Goal: Transaction & Acquisition: Complete application form

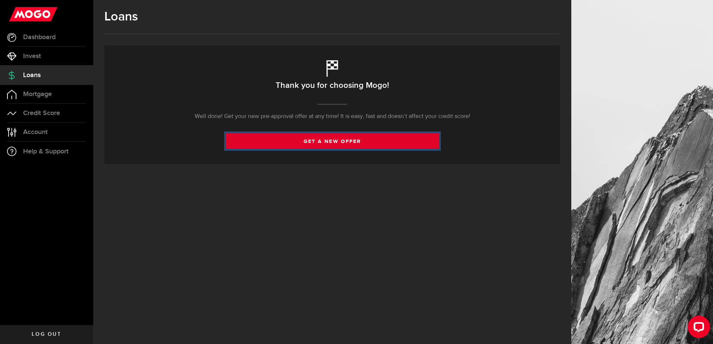
click at [311, 142] on link "get a new offer" at bounding box center [332, 141] width 213 height 16
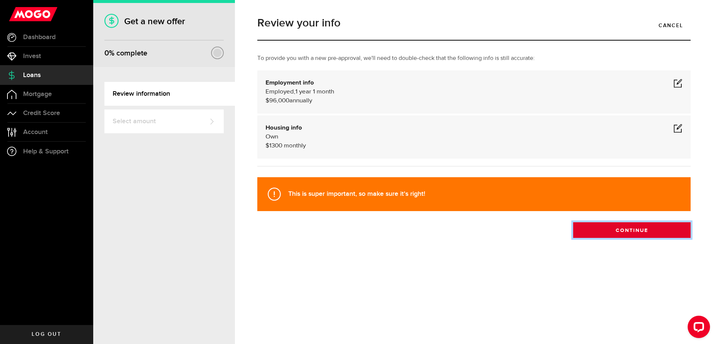
click at [634, 229] on button "Continue" at bounding box center [631, 231] width 117 height 16
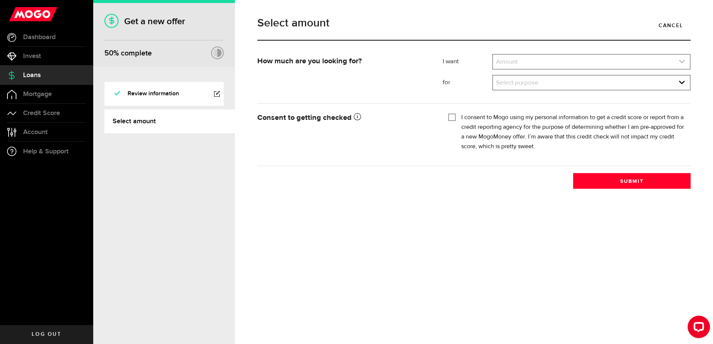
click at [678, 62] on icon "expand select" at bounding box center [681, 62] width 6 height 6
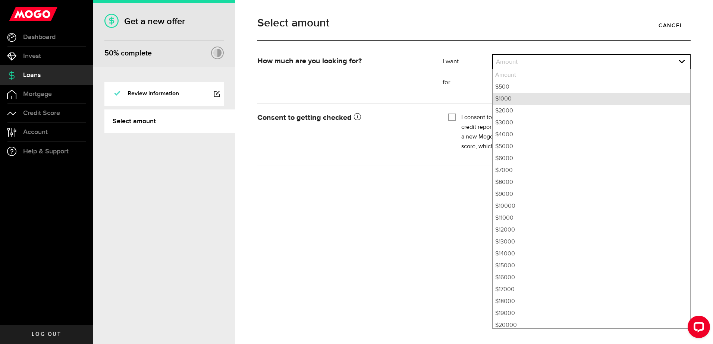
click at [521, 100] on li "$1000" at bounding box center [591, 99] width 197 height 12
select select "1000"
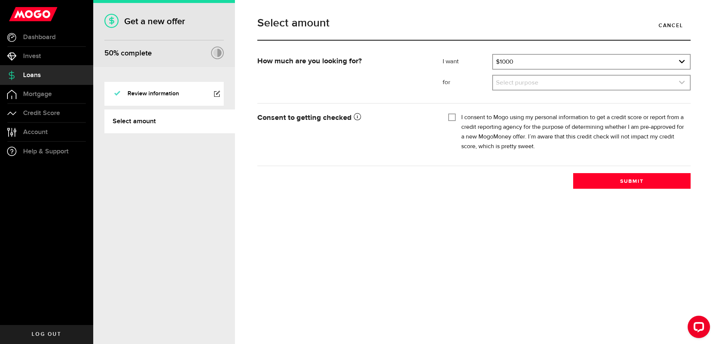
click at [519, 86] on link "expand select" at bounding box center [591, 83] width 197 height 14
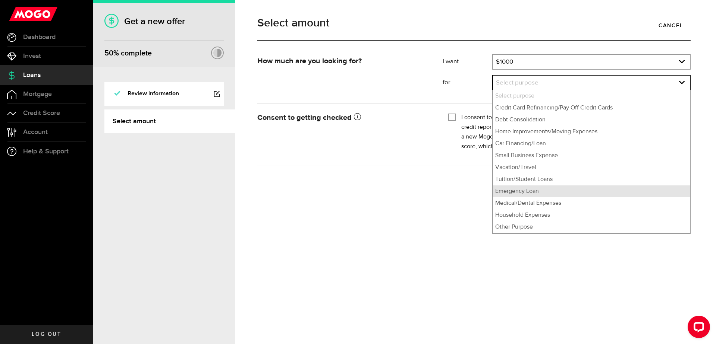
click at [526, 187] on li "Emergency Loan" at bounding box center [591, 192] width 197 height 12
select select "Emergency Loan"
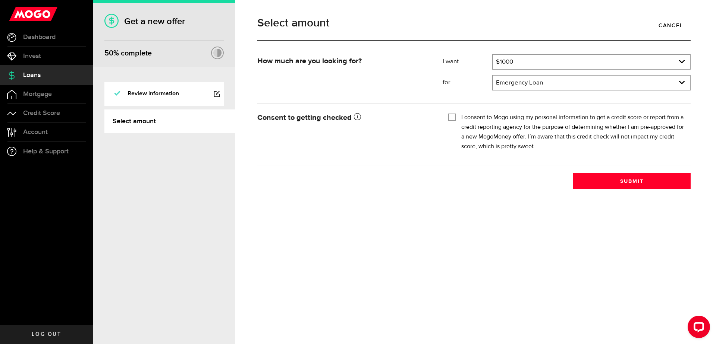
click at [453, 117] on input "I consent to Mogo using my personal information to get a credit score or report…" at bounding box center [451, 116] width 7 height 7
checkbox input "true"
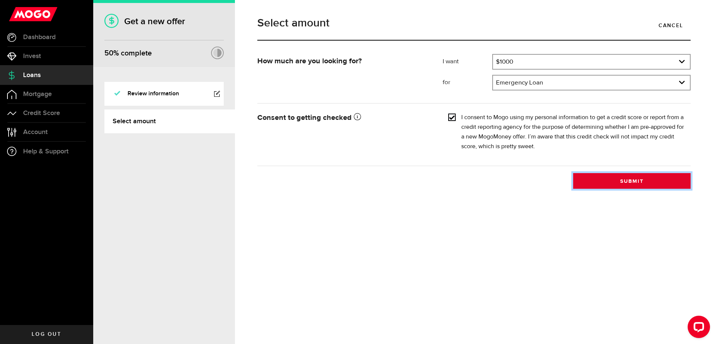
click at [621, 182] on button "Submit" at bounding box center [631, 181] width 117 height 16
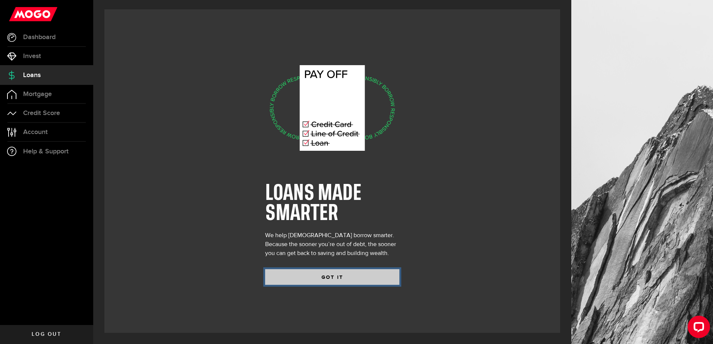
click at [328, 276] on button "GOT IT" at bounding box center [332, 278] width 134 height 16
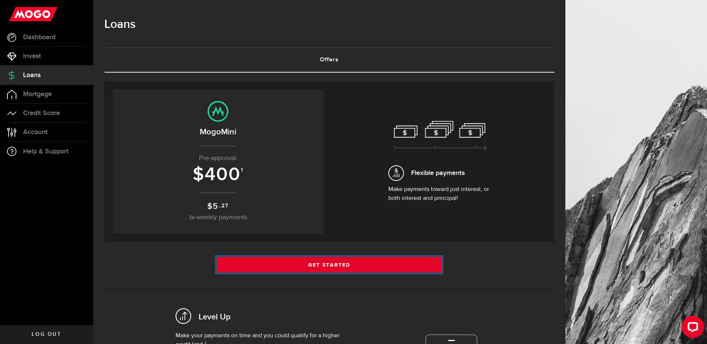
click at [324, 264] on link "Get Started" at bounding box center [329, 265] width 225 height 16
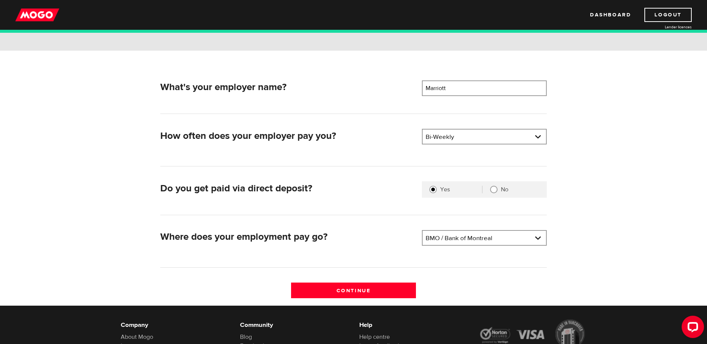
scroll to position [149, 0]
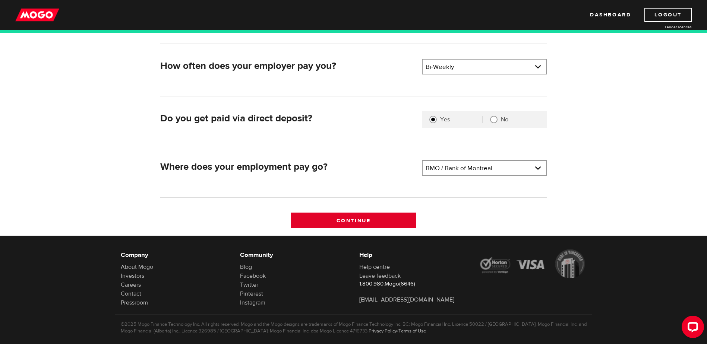
click at [364, 218] on input "Continue" at bounding box center [353, 221] width 125 height 16
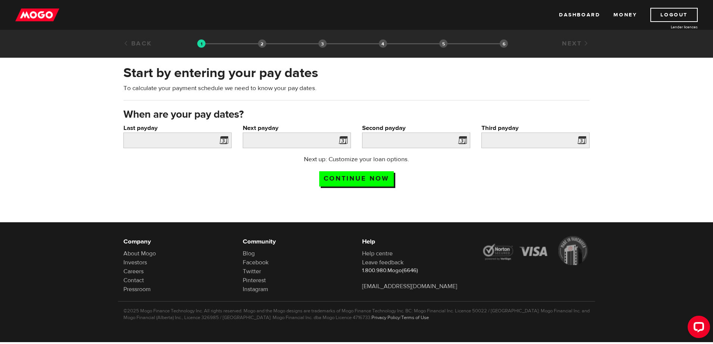
click at [223, 141] on span at bounding box center [222, 142] width 11 height 12
click at [206, 141] on input "Last payday" at bounding box center [177, 141] width 108 height 16
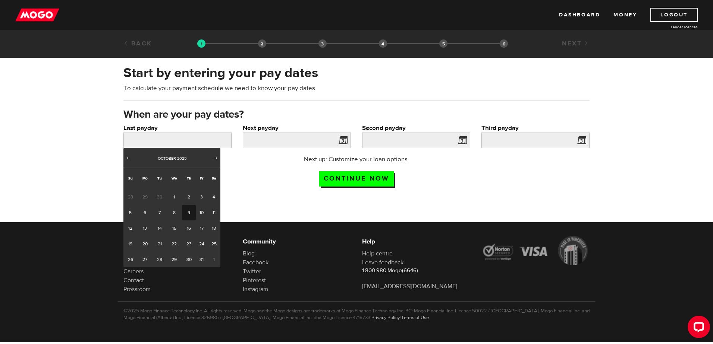
click at [188, 212] on link "9" at bounding box center [189, 213] width 14 height 16
type input "2025/10/09"
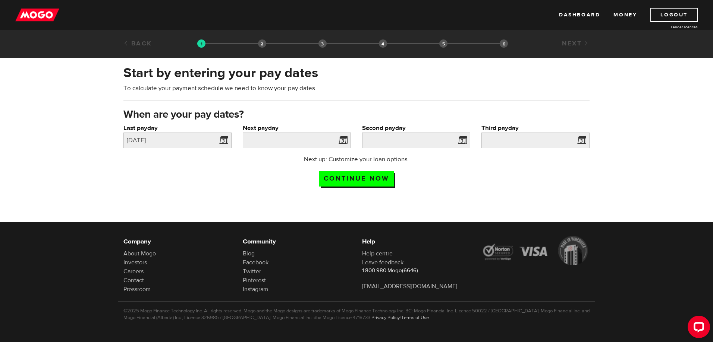
click at [338, 140] on span at bounding box center [341, 142] width 11 height 12
click at [341, 139] on span at bounding box center [341, 142] width 11 height 12
click at [316, 140] on input "Next payday" at bounding box center [297, 141] width 108 height 16
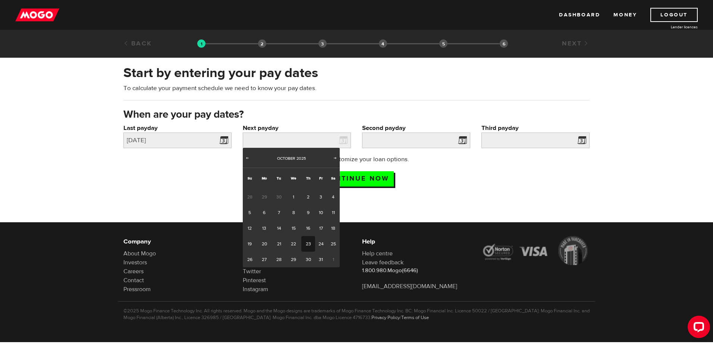
click at [309, 243] on link "23" at bounding box center [308, 244] width 14 height 16
type input "2025/10/23"
type input "2025/11/6"
type input "2025/11/20"
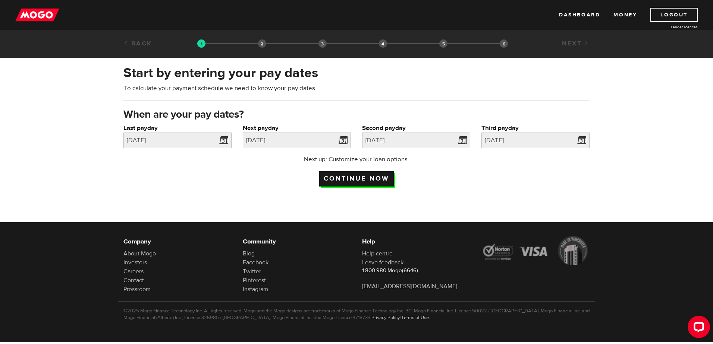
click at [360, 183] on input "Continue now" at bounding box center [356, 178] width 75 height 15
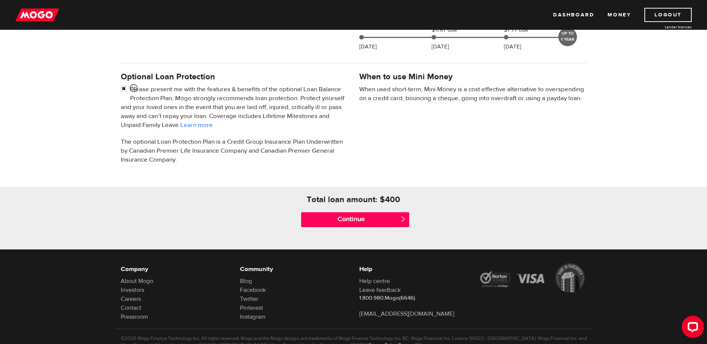
scroll to position [224, 0]
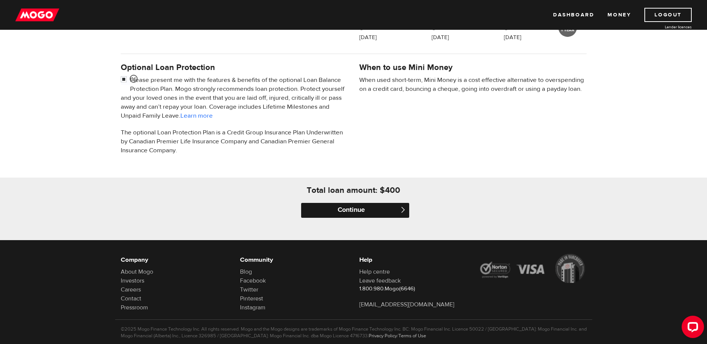
click at [345, 211] on input "Continue" at bounding box center [355, 210] width 108 height 15
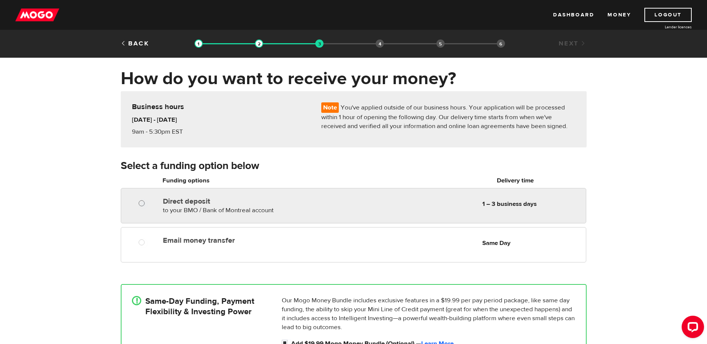
radio input "true"
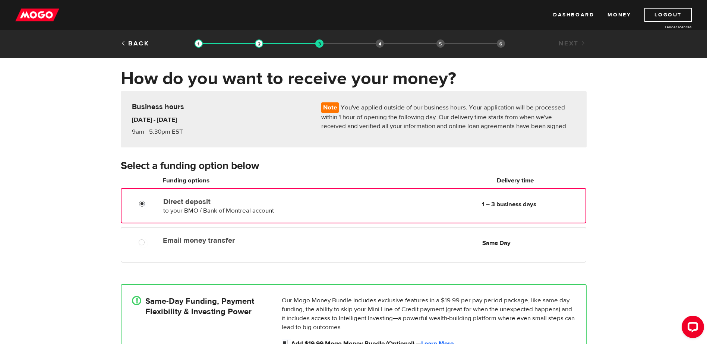
click at [142, 202] on input "Direct deposit" at bounding box center [143, 204] width 9 height 9
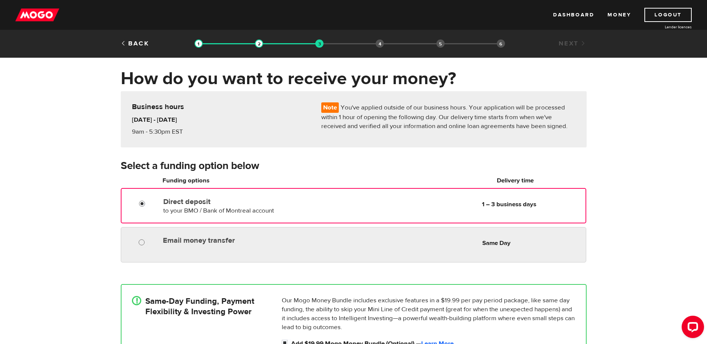
radio input "true"
click at [141, 242] on input "Email money transfer" at bounding box center [143, 243] width 9 height 9
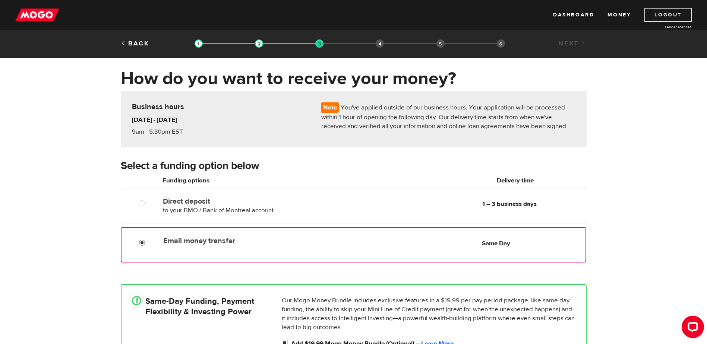
click at [664, 13] on link "Logout" at bounding box center [668, 15] width 47 height 14
